Goal: Task Accomplishment & Management: Manage account settings

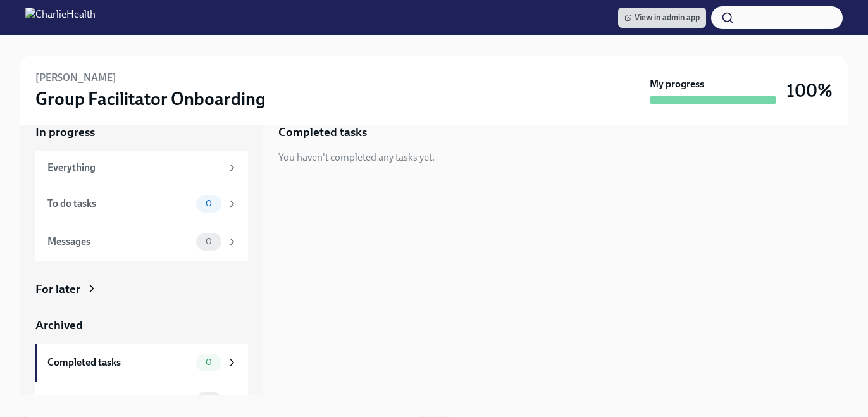
scroll to position [24, 0]
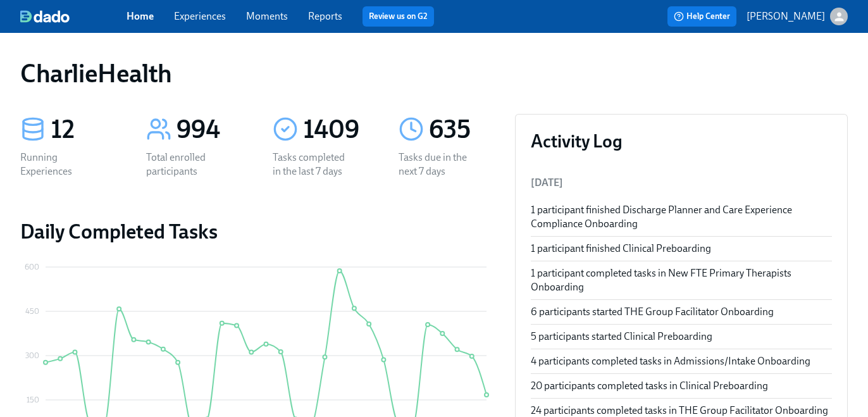
click at [203, 20] on link "Experiences" at bounding box center [200, 16] width 52 height 12
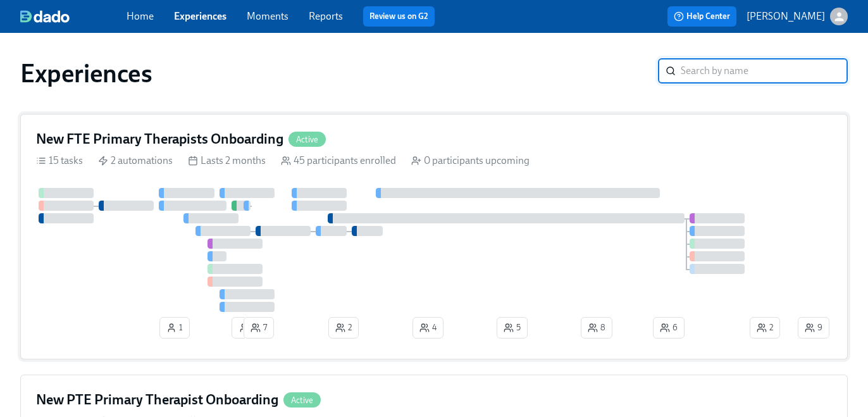
scroll to position [44, 0]
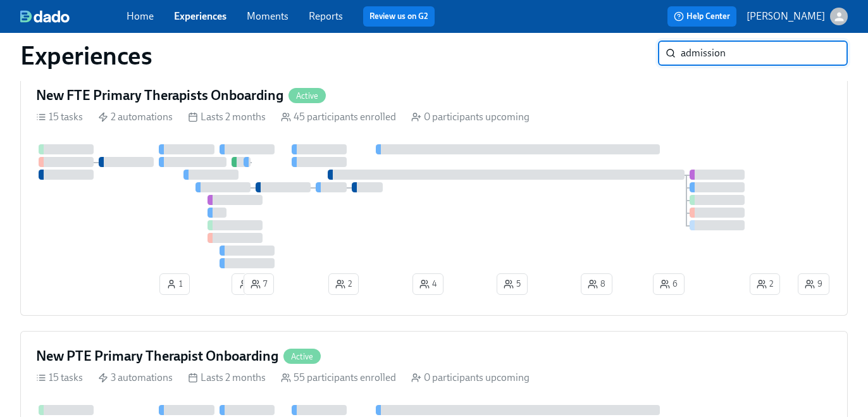
type input "admission"
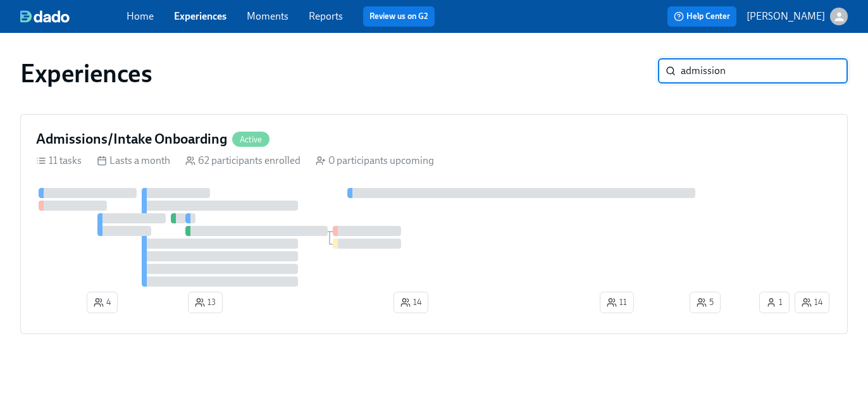
scroll to position [0, 0]
click at [514, 132] on div "Admissions/Intake Onboarding Active" at bounding box center [434, 139] width 796 height 19
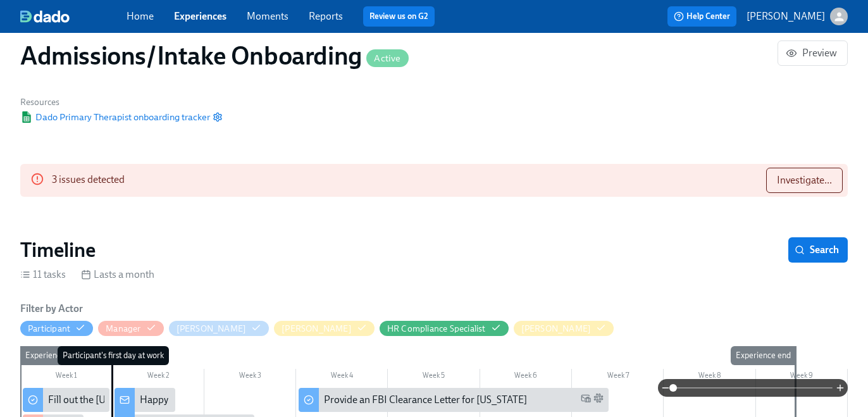
scroll to position [0, 5873]
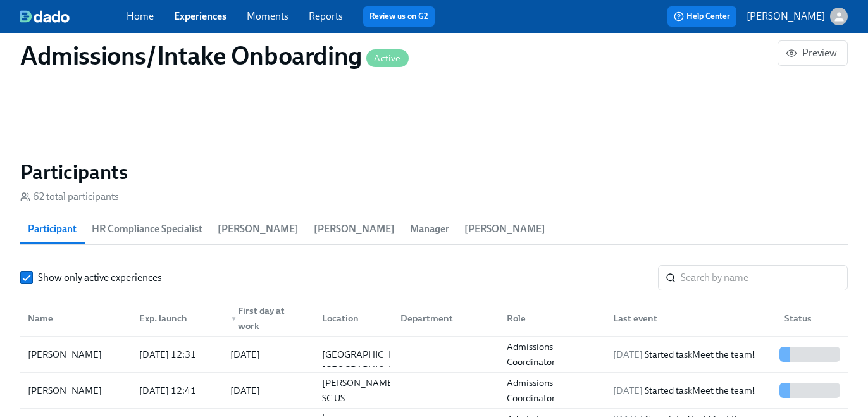
click at [712, 264] on section "Participants 62 total participants Participant HR Compliance Specialist [PERSON…" at bounding box center [433, 387] width 827 height 457
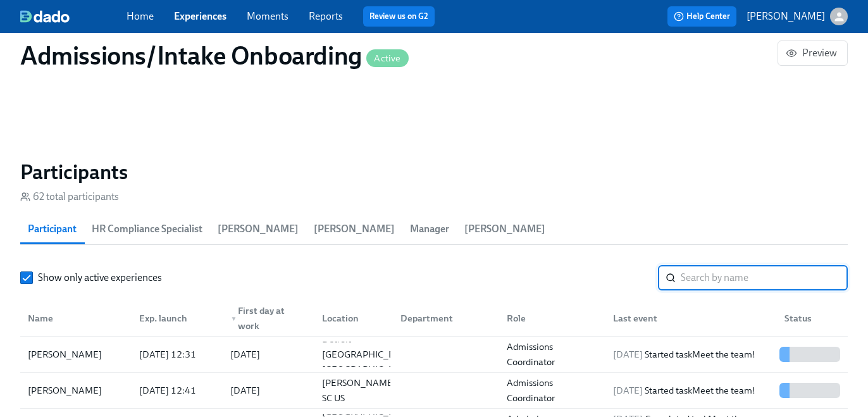
click at [712, 268] on input "search" at bounding box center [764, 277] width 167 height 25
type input "tyran"
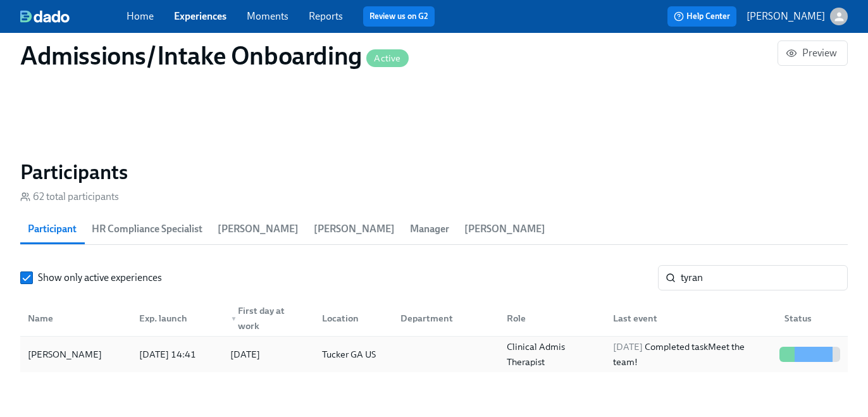
click at [564, 348] on div "Clinical Admis Therapist" at bounding box center [552, 354] width 101 height 30
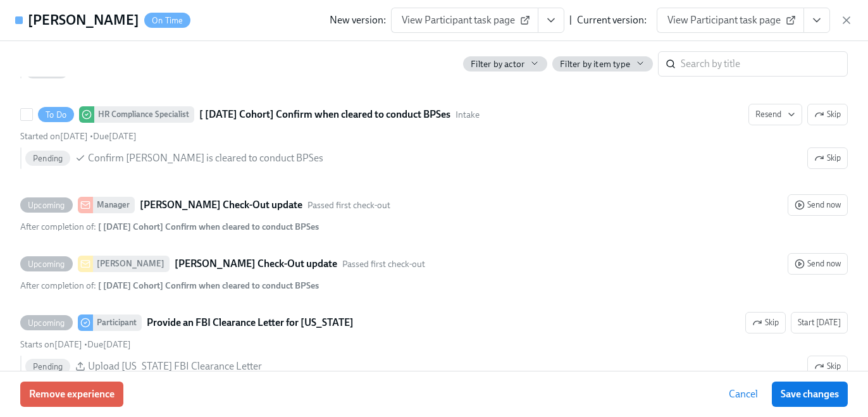
scroll to position [1389, 0]
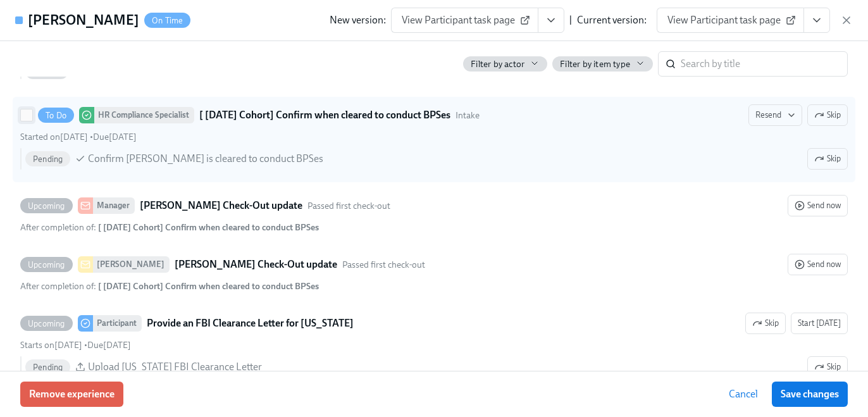
click at [23, 120] on input "To Do HR Compliance Specialist [ [DATE] Cohort] Confirm when cleared to conduct…" at bounding box center [26, 114] width 11 height 11
checkbox input "true"
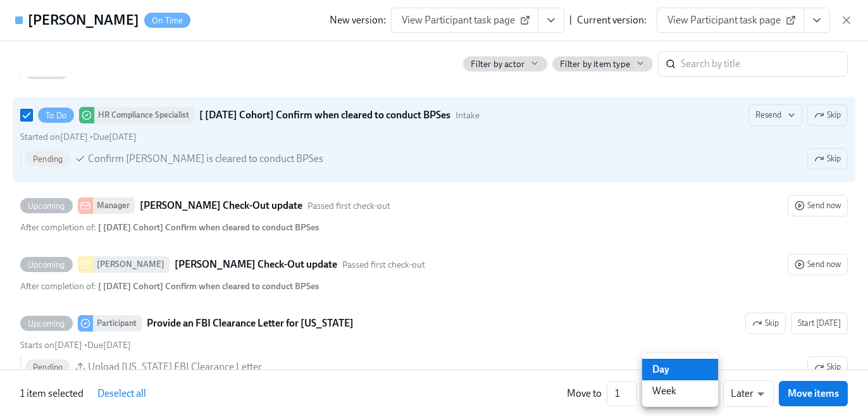
click at [700, 386] on li "Week" at bounding box center [680, 391] width 76 height 22
type input "w"
click at [804, 390] on span "Move items" at bounding box center [812, 393] width 51 height 13
checkbox input "false"
